Goal: Communication & Community: Answer question/provide support

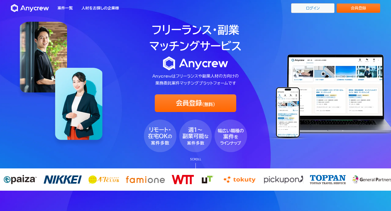
click at [316, 9] on link "ログイン" at bounding box center [312, 8] width 43 height 10
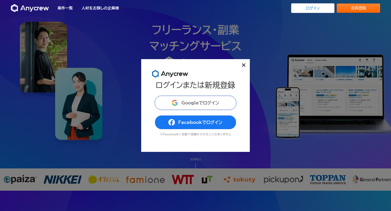
click at [211, 103] on span "Googleでログイン" at bounding box center [200, 103] width 38 height 4
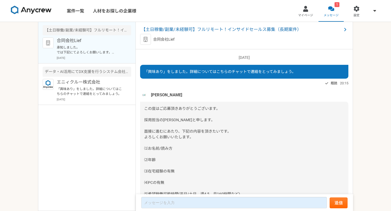
scroll to position [407, 0]
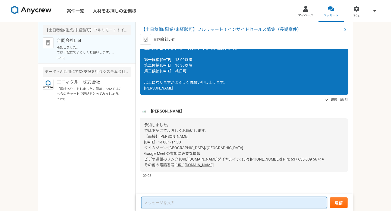
click at [189, 203] on textarea at bounding box center [234, 202] width 186 height 11
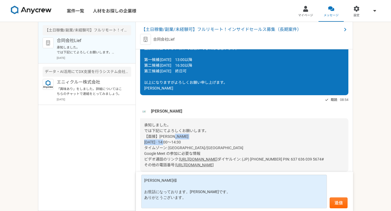
drag, startPoint x: 144, startPoint y: 137, endPoint x: 186, endPoint y: 137, distance: 41.6
click at [186, 137] on span "承知しました。 では下記にてよろしくお願いします。 【面接】天野 啓さん 9月 9日 (火曜日) · 14:00～14:30 タイムゾーン: Asia/Tok…" at bounding box center [193, 142] width 99 height 39
copy span "9月 9日 (火曜日) · 14:00"
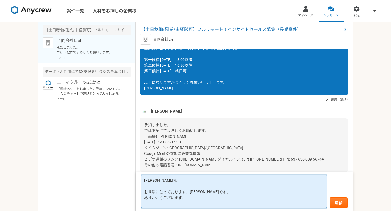
click at [168, 202] on textarea "堀内様 お世話になっております。天野です。 ありがとうございます。" at bounding box center [234, 192] width 186 height 34
paste textarea "9月 9日 (火曜日) · 14:00"
click at [171, 205] on textarea "堀内様 お世話になっております。天野です。 ありがとうございます。 9月 9日 (火曜日) · 14:00" at bounding box center [234, 192] width 186 height 34
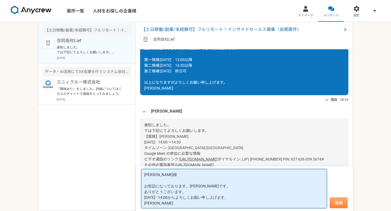
type textarea "堀内様 お世話になっております。天野です。 ありがとうございます。 9月 9日 (火) · 14:00からよろしくお願い申し上げます。 天野"
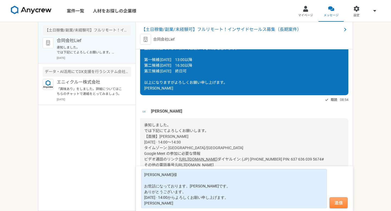
click at [336, 204] on button "送信" at bounding box center [339, 203] width 18 height 11
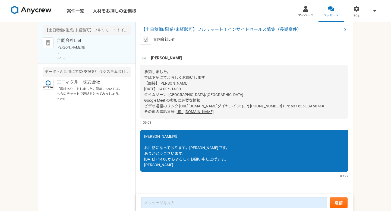
scroll to position [452, 0]
drag, startPoint x: 269, startPoint y: 112, endPoint x: 141, endPoint y: 62, distance: 137.2
click at [141, 61] on div "堀内雅喜 承知しました。 では下記にてよろしくお願いします。 【面接】天野 啓さん 9月 9日 (火曜日) · 14:00～14:30 タイムゾーン: Asi…" at bounding box center [244, 89] width 208 height 71
copy div "堀内雅喜 承知しました。 では下記にてよろしくお願いします。 【面接】天野 啓さん 9月 9日 (火曜日) · 14:00～14:30 タイムゾーン: Asi…"
click at [236, 29] on span "【土日稼働/副業/未経験可】フルリモート！インサイドセールス募集（長期案件）" at bounding box center [241, 29] width 201 height 7
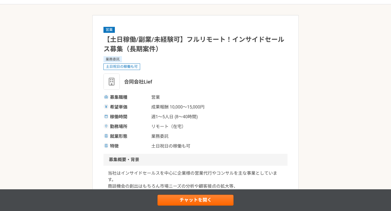
scroll to position [21, 0]
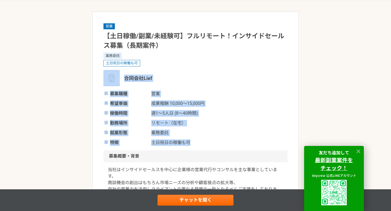
drag, startPoint x: 194, startPoint y: 143, endPoint x: 120, endPoint y: 78, distance: 98.2
click at [120, 78] on div "営業 【土日稼働/副業/未経験可】フルリモート！インサイドセールス募集（長期案件） 業務委託 土日祝日の稼働も可 合同会社Lief 募集職種 営業 希望単価 …" at bounding box center [195, 84] width 184 height 123
copy div "合同会社Lief 募集職種 営業 希望単価 成果報酬 10,000〜15,000円 稼働時間 週1〜5人日 (8〜40時間) 勤務場所 リモート（在宅） 就業…"
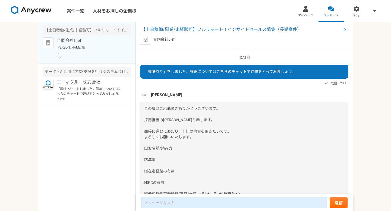
scroll to position [461, 0]
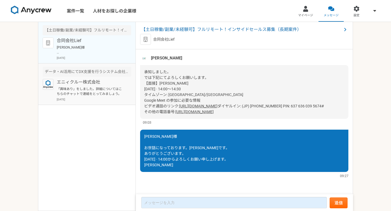
click at [106, 95] on p "「興味あり」をしました。詳細についてはこちらのチャットで連絡をとってみましょう。" at bounding box center [90, 92] width 67 height 10
